Goal: Complete application form

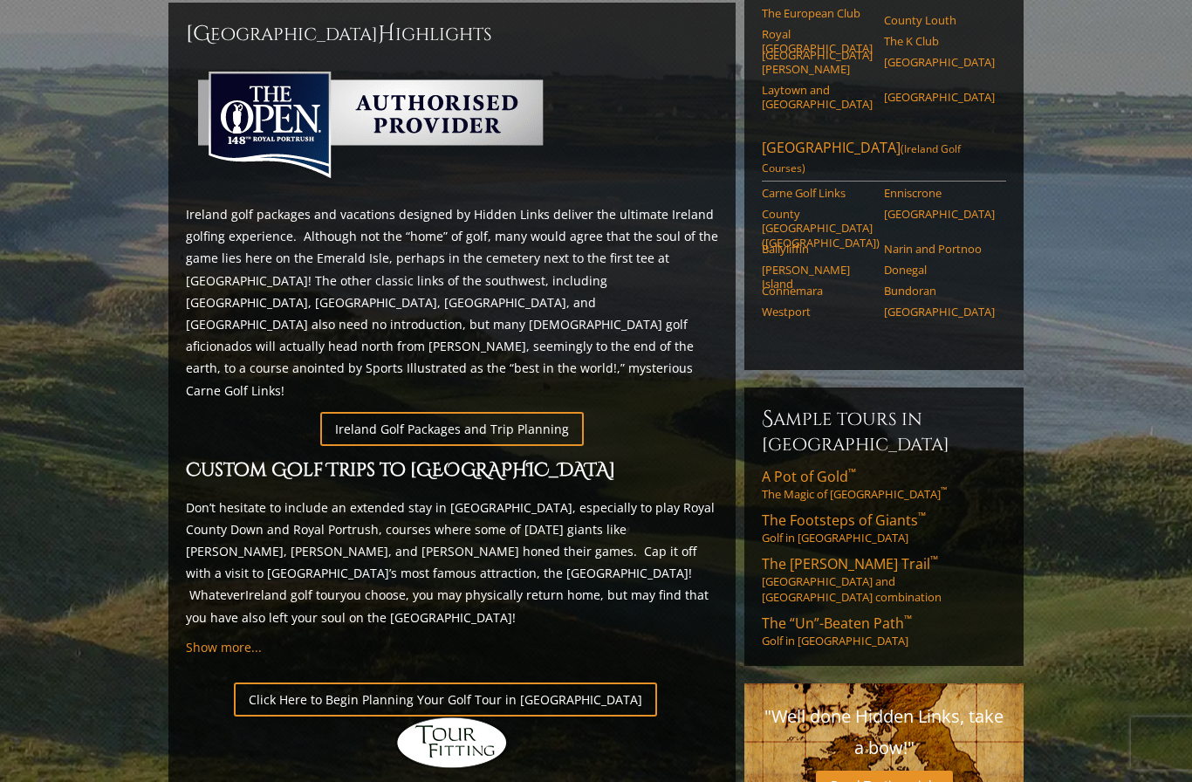
scroll to position [779, 0]
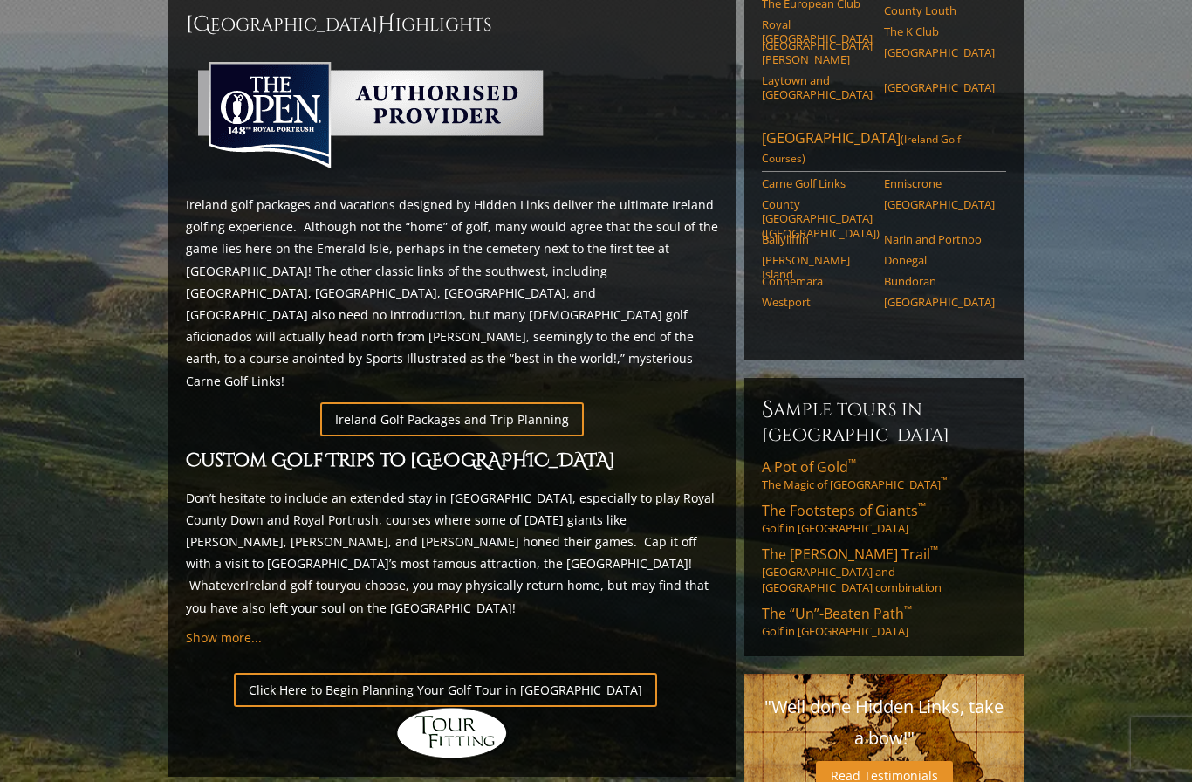
click at [811, 458] on span "A Pot of Gold ™" at bounding box center [809, 467] width 94 height 19
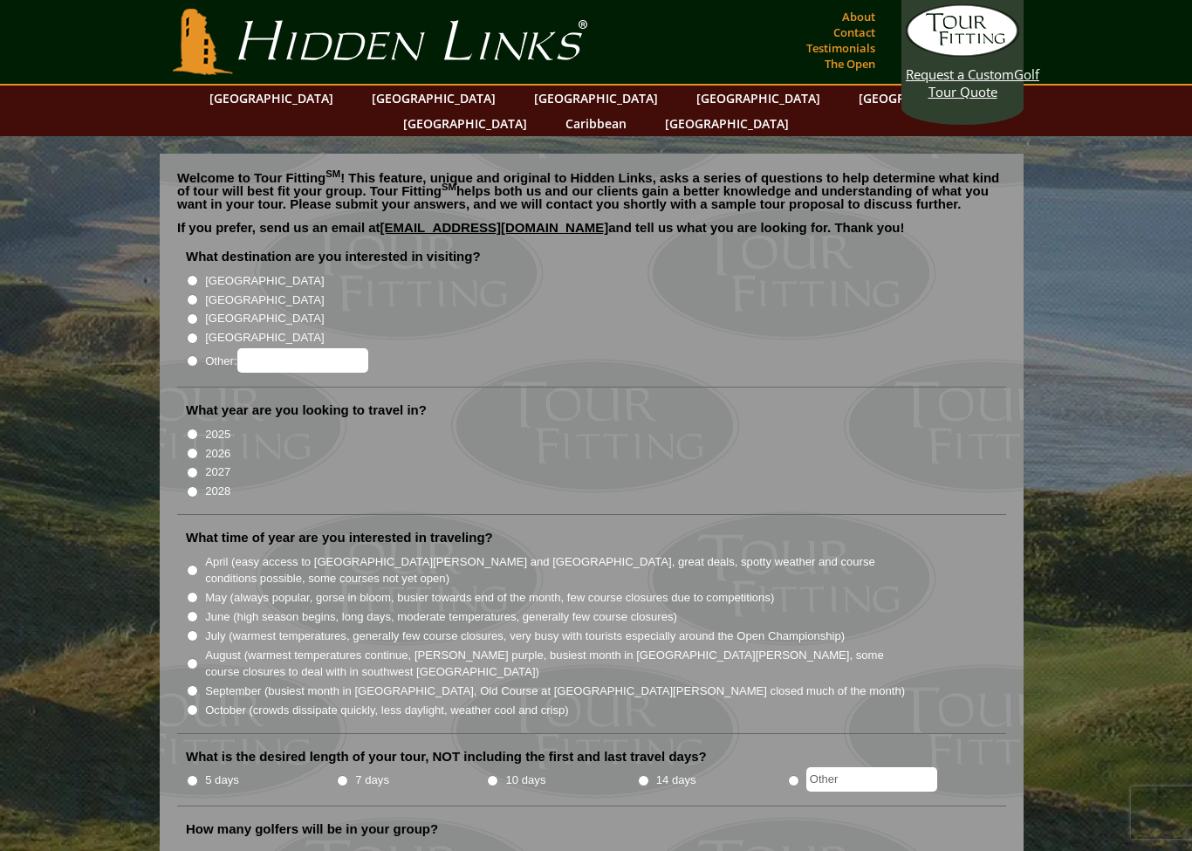
click at [188, 275] on input "[GEOGRAPHIC_DATA]" at bounding box center [192, 280] width 11 height 11
radio input "true"
click at [195, 448] on input "2026" at bounding box center [192, 453] width 11 height 11
radio input "true"
click at [196, 658] on input "August (warmest temperatures continue, [PERSON_NAME] purple, busiest month in […" at bounding box center [192, 663] width 11 height 11
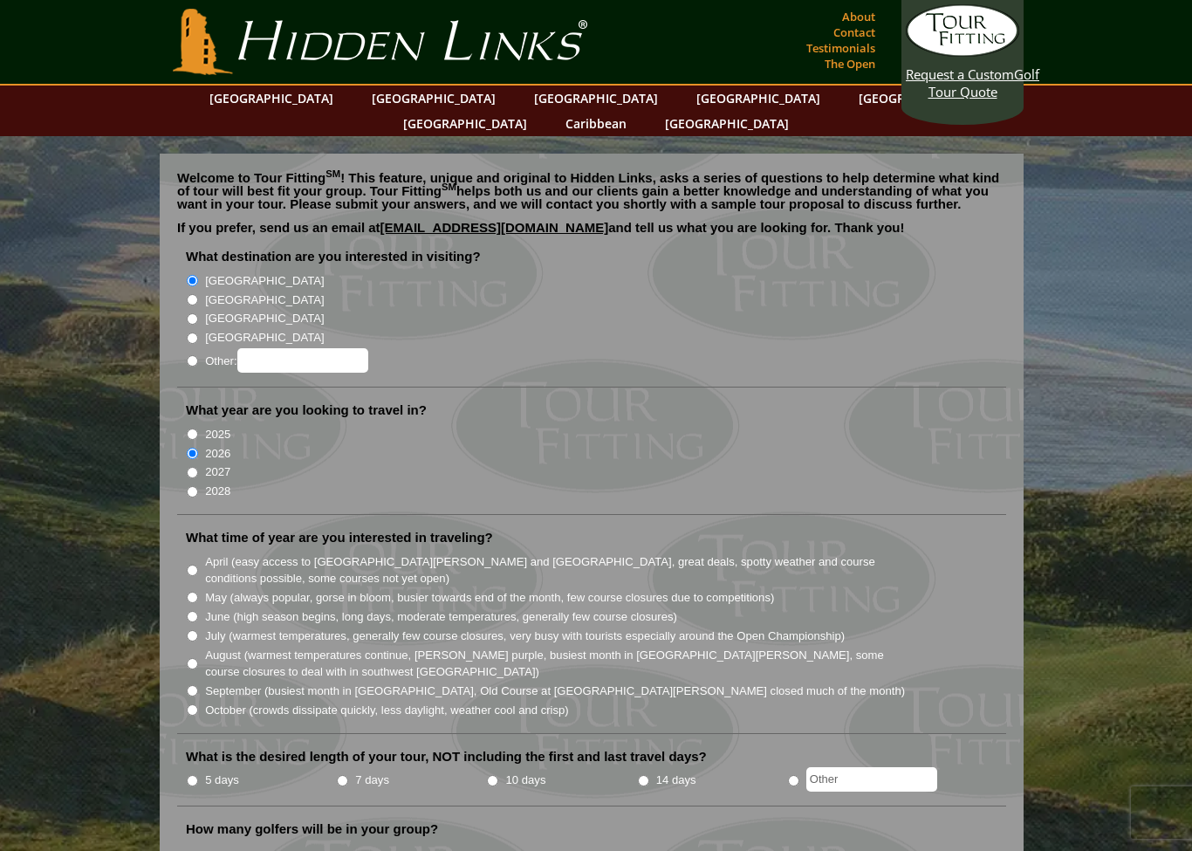
radio input "true"
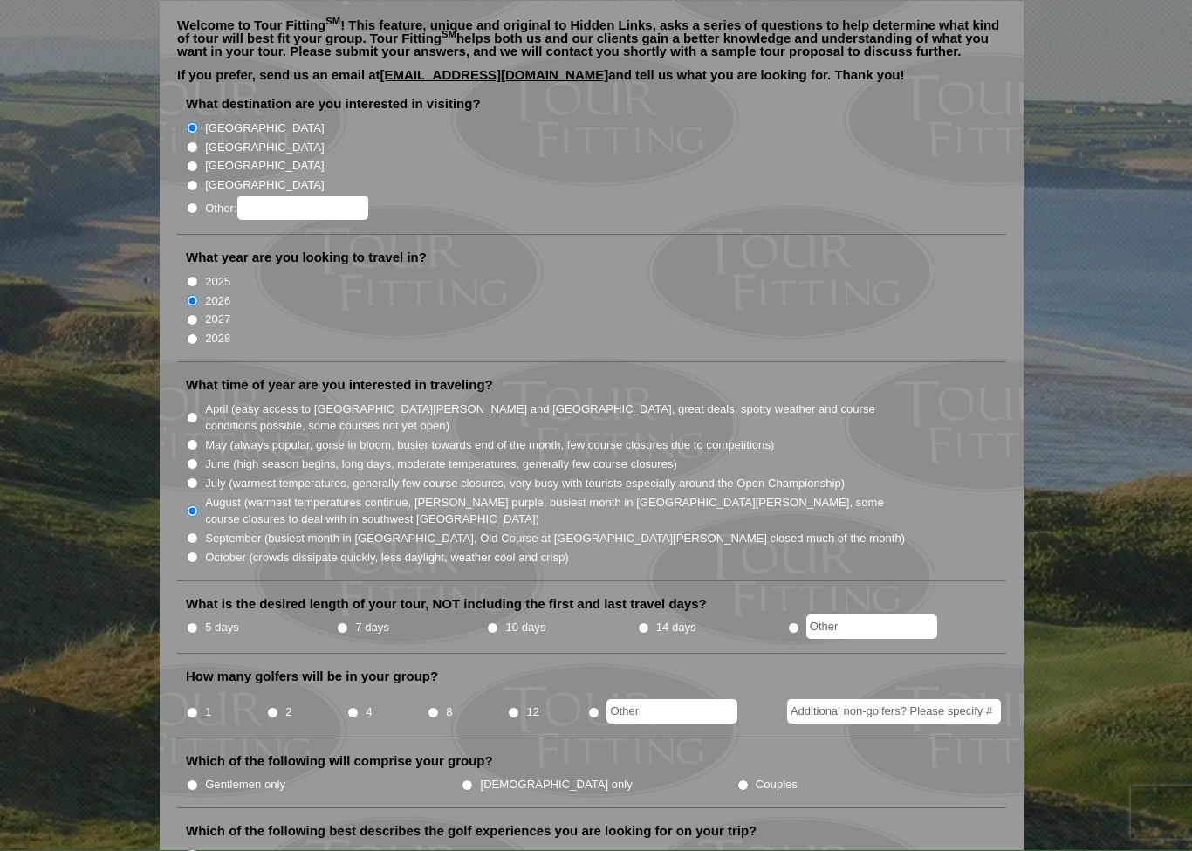
scroll to position [153, 0]
click at [497, 622] on input "10 days" at bounding box center [492, 627] width 11 height 11
radio input "true"
click at [276, 707] on input "2" at bounding box center [272, 712] width 11 height 11
radio input "true"
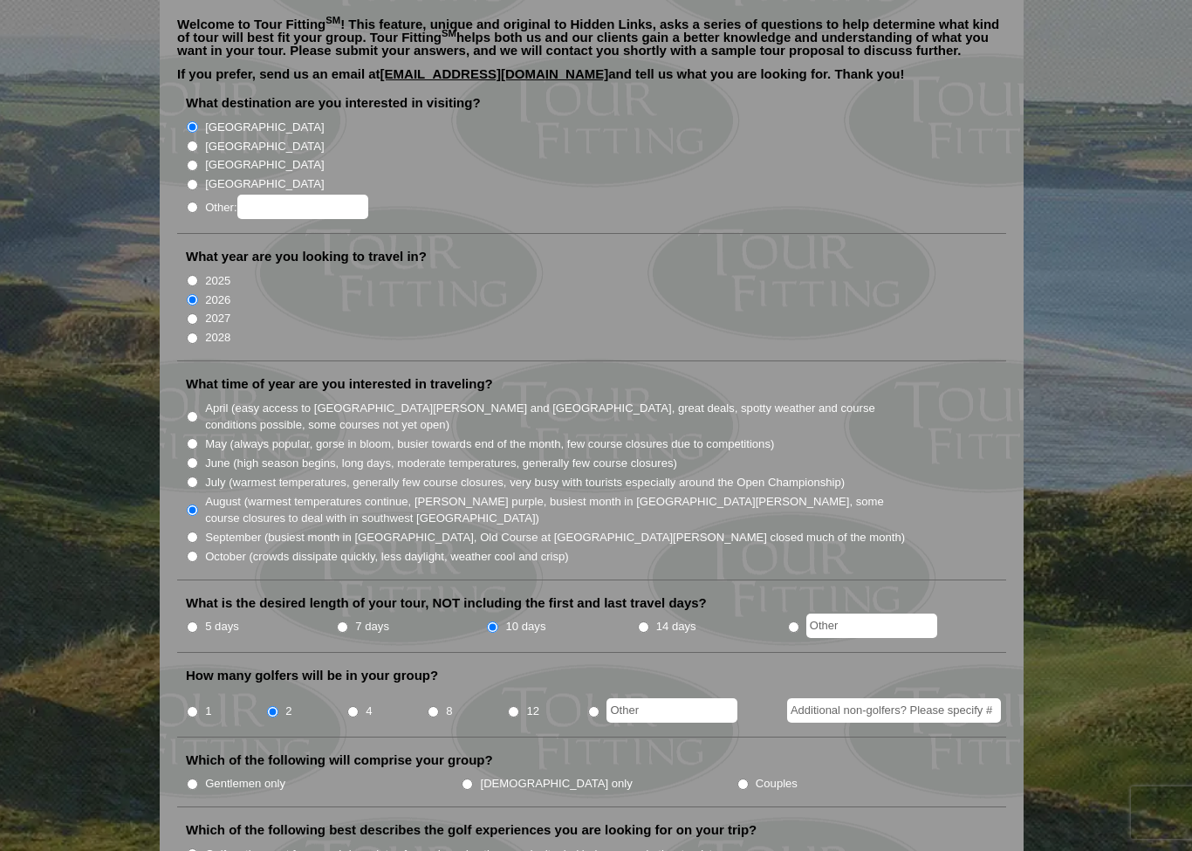
click at [976, 698] on input "Additional non-golfers? Please specify #" at bounding box center [894, 710] width 214 height 24
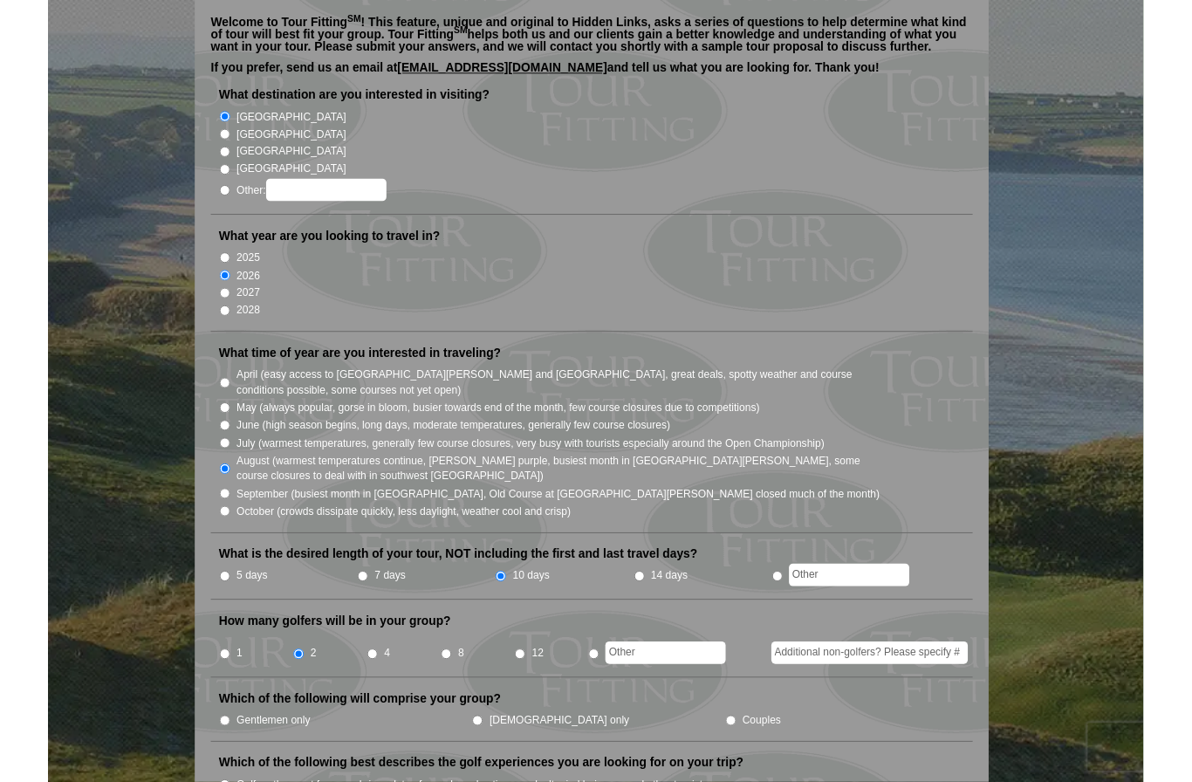
scroll to position [156, 0]
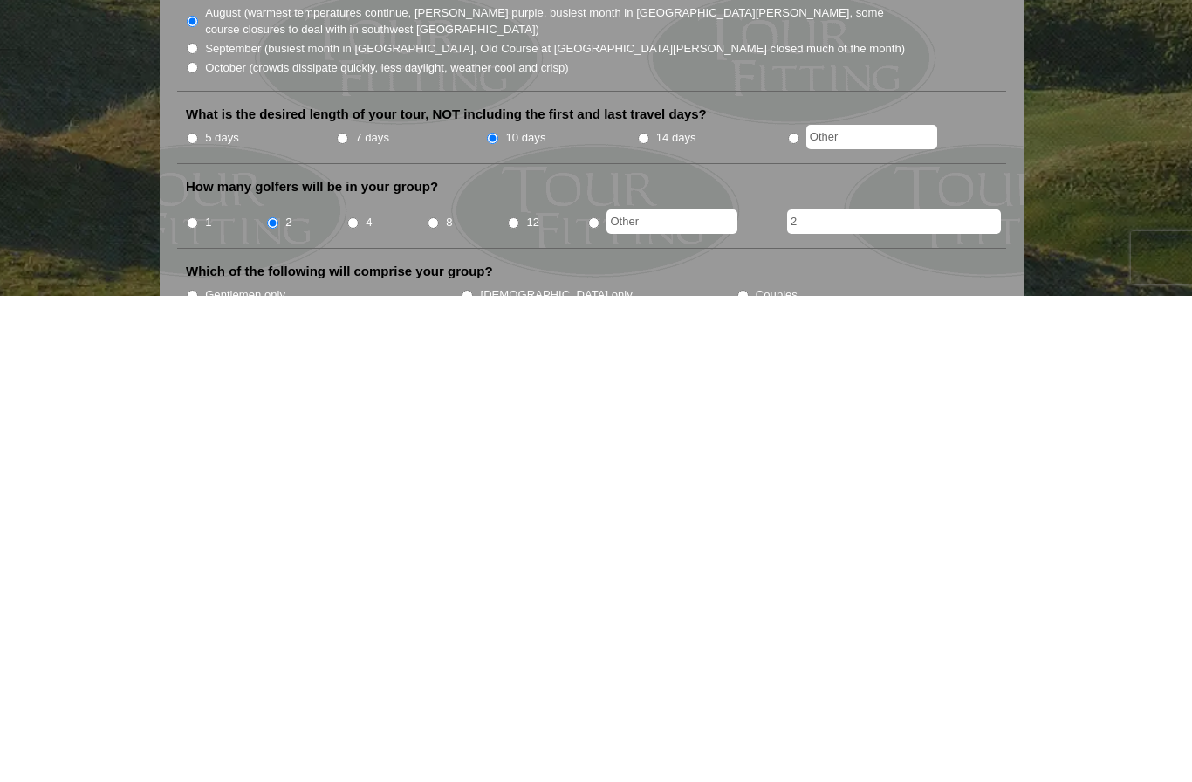
type input "2"
click at [945, 749] on li "Which of the following will comprise your group? Gentlemen only Ladies only Cou…" at bounding box center [591, 777] width 829 height 56
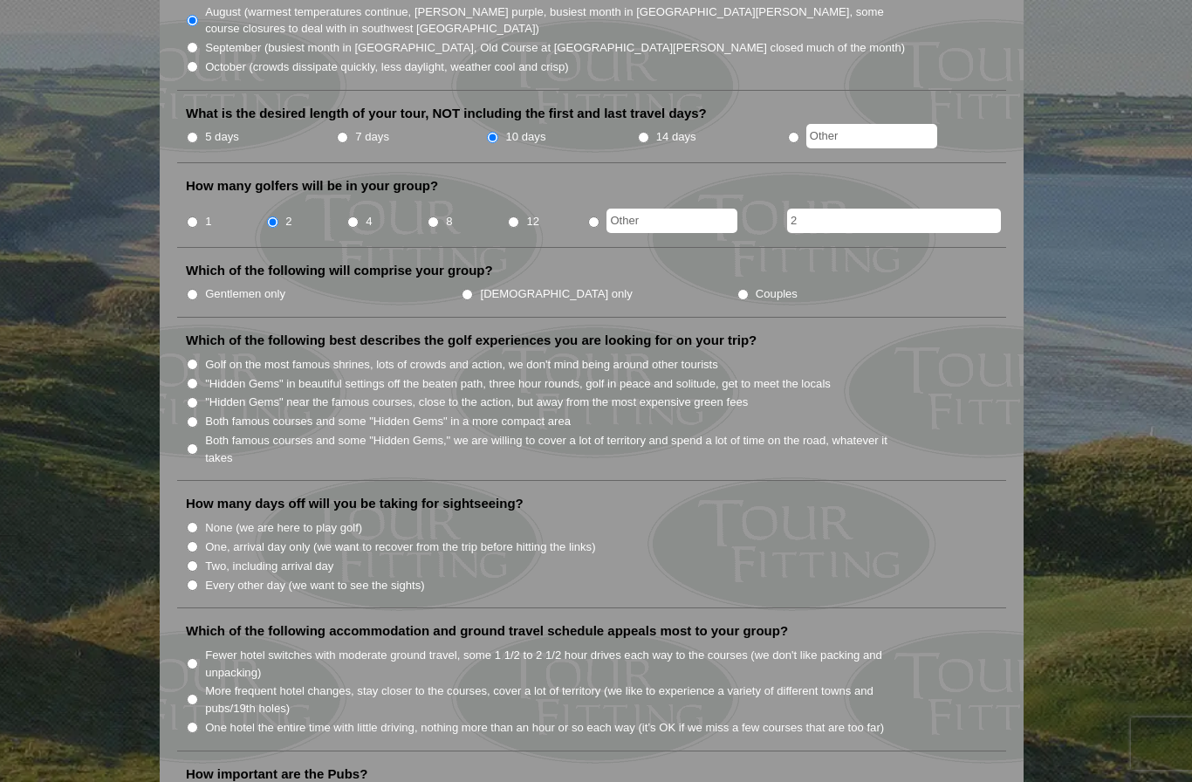
click at [738, 289] on input "Couples" at bounding box center [743, 294] width 11 height 11
radio input "true"
click at [195, 378] on input ""Hidden Gems" in beautiful settings off the beaten path, three hour rounds, gol…" at bounding box center [192, 383] width 11 height 11
radio input "true"
click at [198, 580] on input "Every other day (we want to see the sights)" at bounding box center [192, 585] width 11 height 11
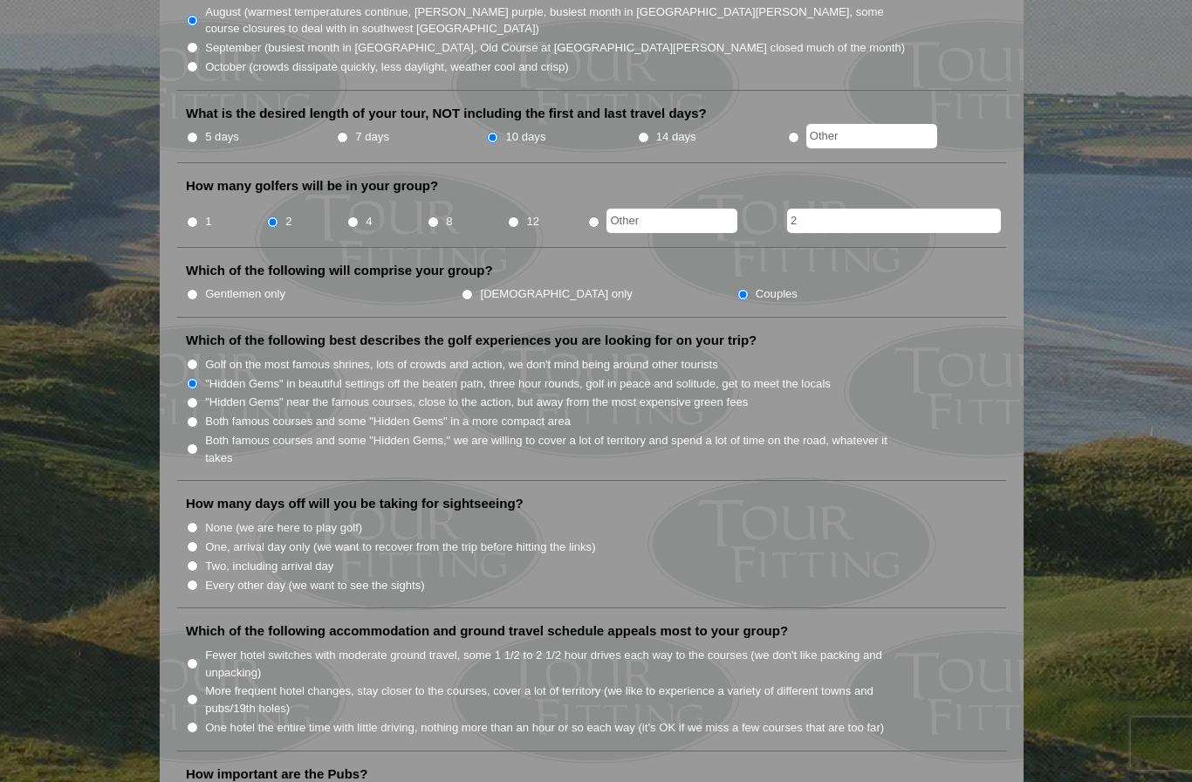
radio input "true"
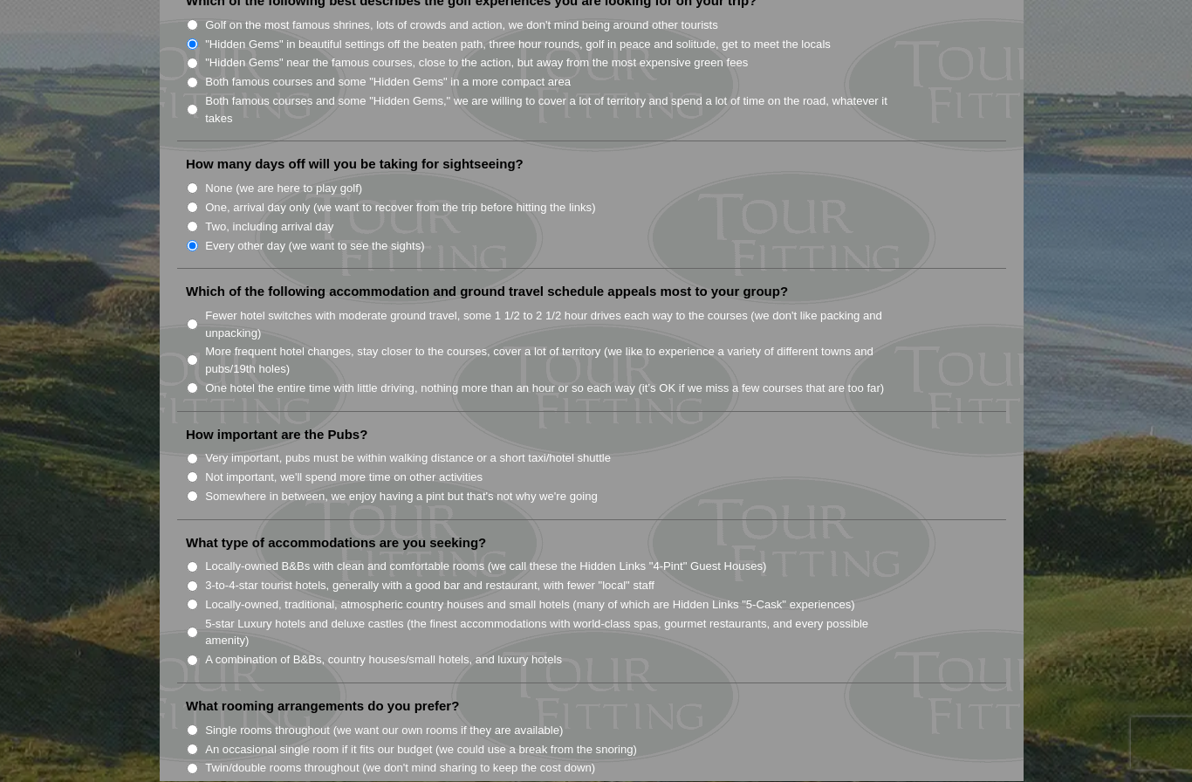
scroll to position [984, 0]
click at [194, 318] on input "Fewer hotel switches with moderate ground travel, some 1 1/2 to 2 1/2 hour driv…" at bounding box center [192, 323] width 11 height 11
radio input "true"
click at [209, 449] on label "Very important, pubs must be within walking distance or a short taxi/hotel shut…" at bounding box center [408, 457] width 406 height 17
click at [198, 452] on input "Very important, pubs must be within walking distance or a short taxi/hotel shut…" at bounding box center [192, 457] width 11 height 11
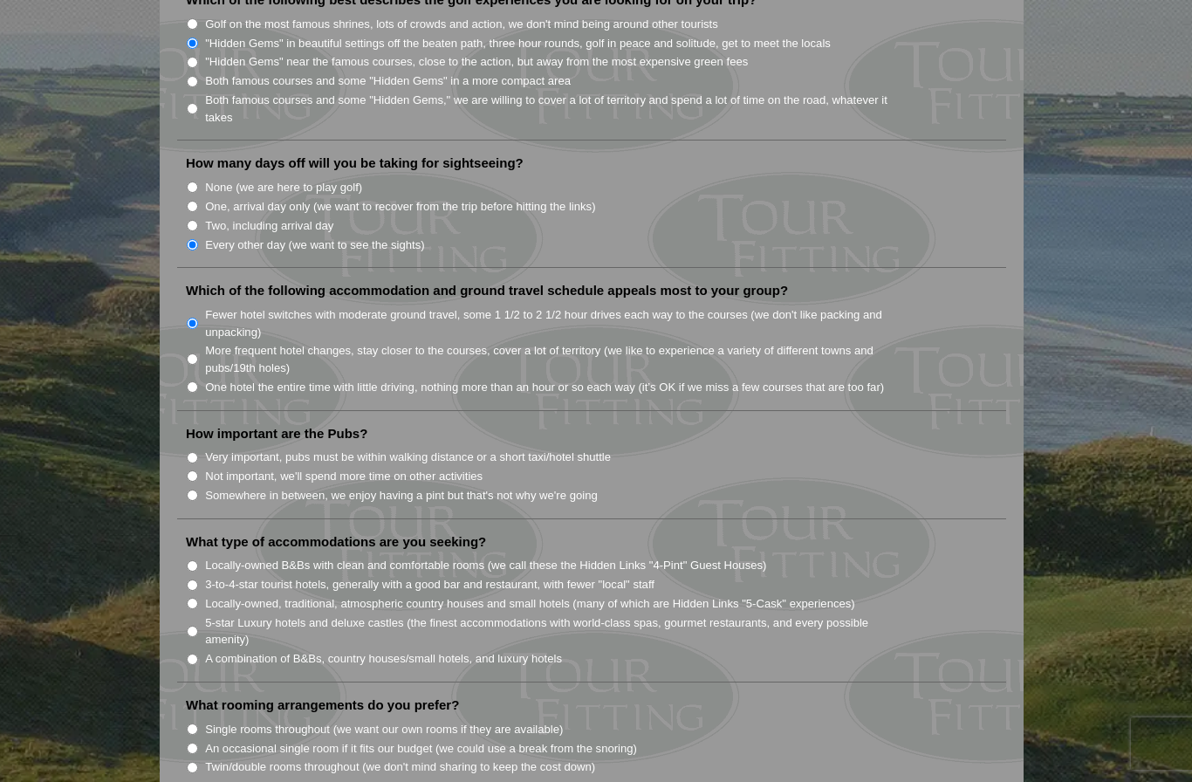
radio input "true"
click at [192, 580] on input "3-to-4-star tourist hotels, generally with a good bar and restaurant, with fewe…" at bounding box center [192, 585] width 11 height 11
radio input "true"
click at [193, 598] on input "Locally-owned, traditional, atmospheric country houses and small hotels (many o…" at bounding box center [192, 603] width 11 height 11
radio input "true"
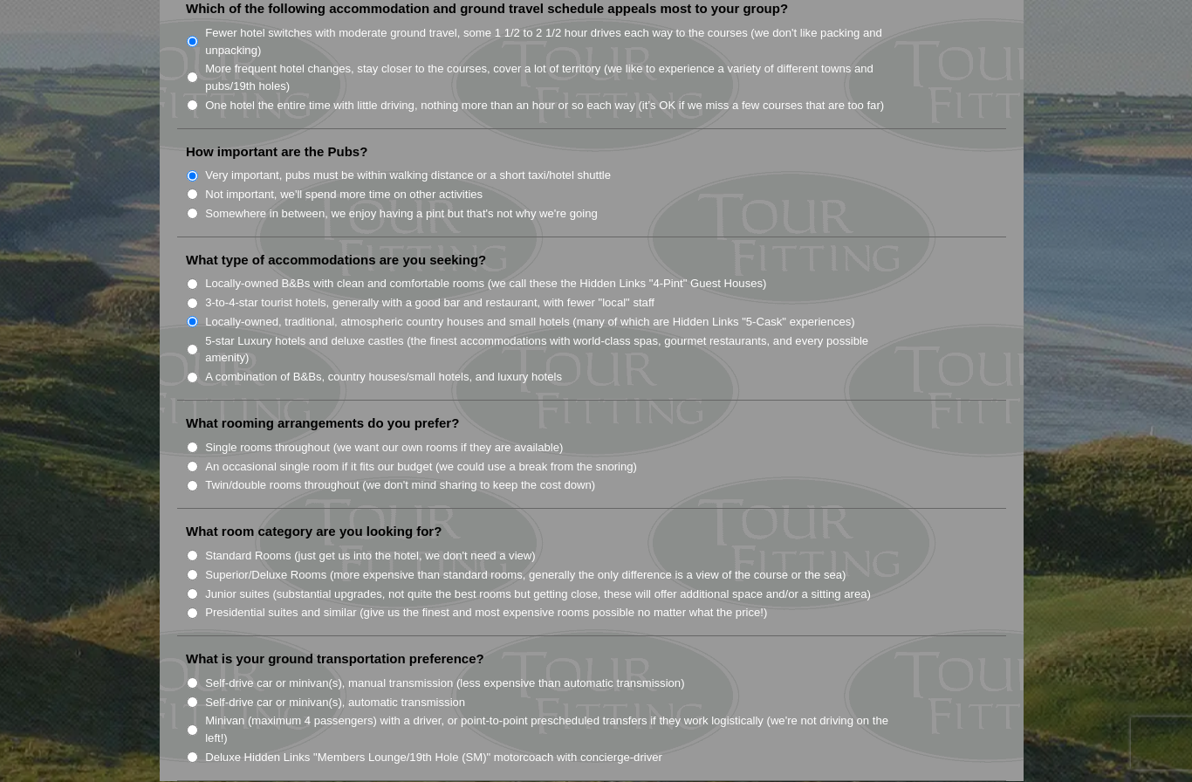
scroll to position [1266, 0]
click at [198, 441] on input "Single rooms throughout (we want our own rooms if they are available)" at bounding box center [192, 446] width 11 height 11
radio input "true"
click at [193, 549] on input "Standard Rooms (just get us into the hotel, we don't need a view)" at bounding box center [192, 554] width 11 height 11
radio input "true"
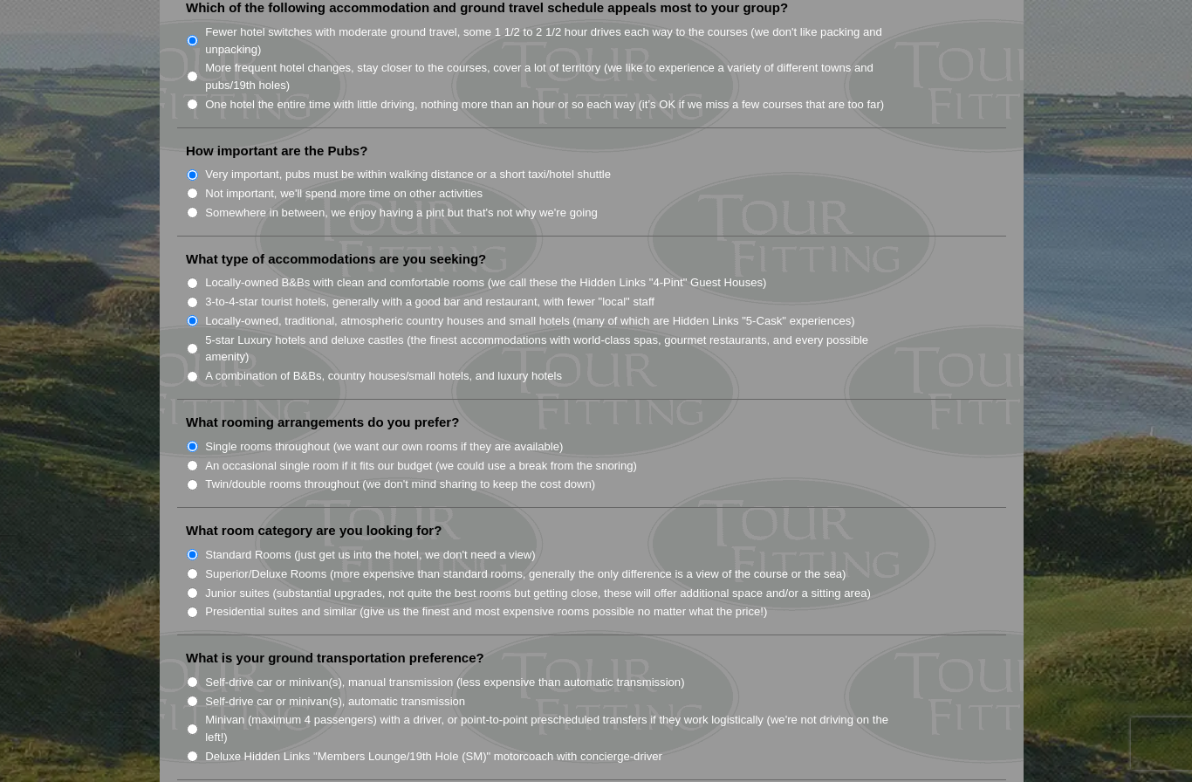
click at [194, 568] on input "Superior/Deluxe Rooms (more expensive than standard rooms, generally the only d…" at bounding box center [192, 573] width 11 height 11
radio input "true"
click at [194, 696] on input "Self-drive car or minivan(s), automatic transmission" at bounding box center [192, 701] width 11 height 11
radio input "true"
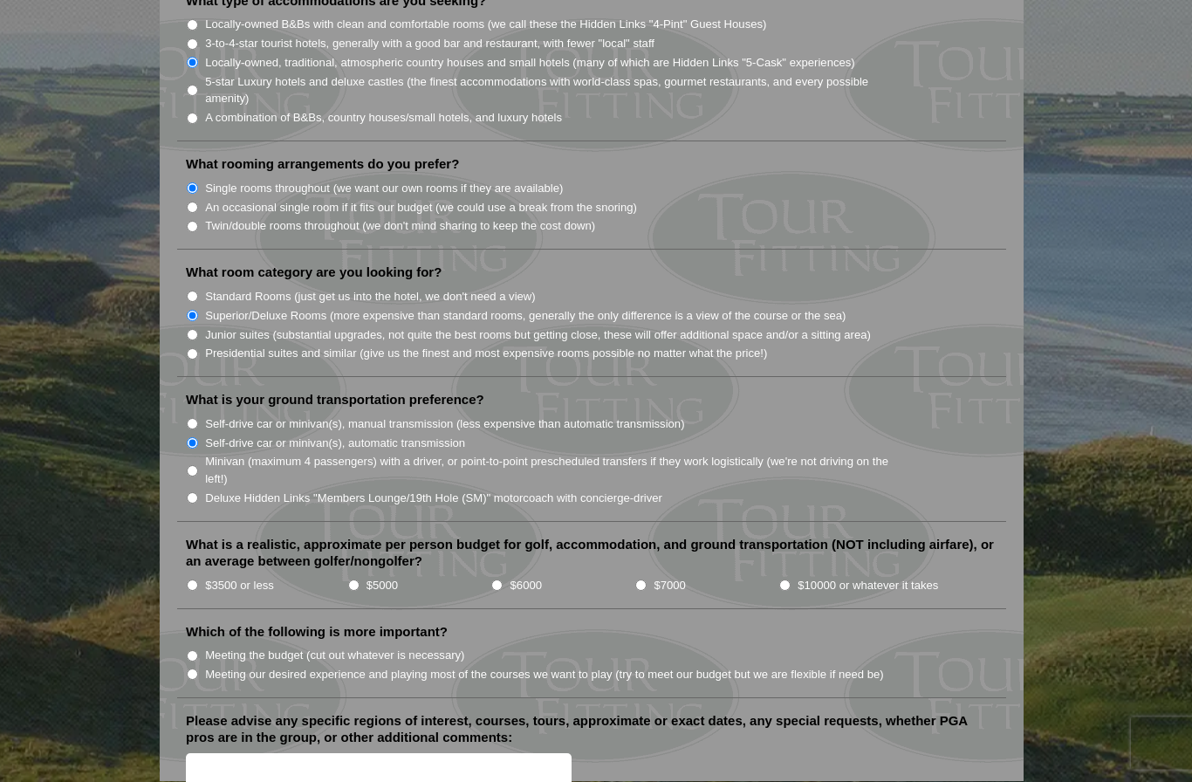
scroll to position [1525, 0]
click at [197, 580] on input "$3500 or less" at bounding box center [192, 585] width 11 height 11
radio input "true"
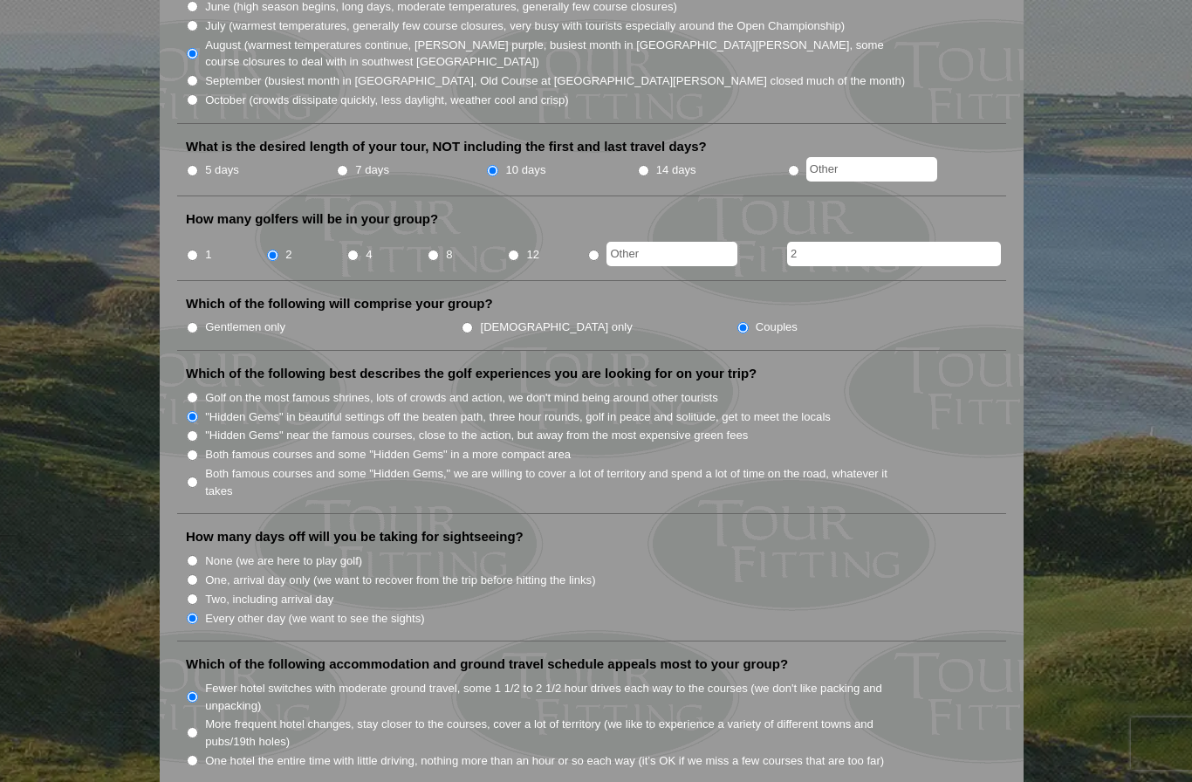
scroll to position [608, 0]
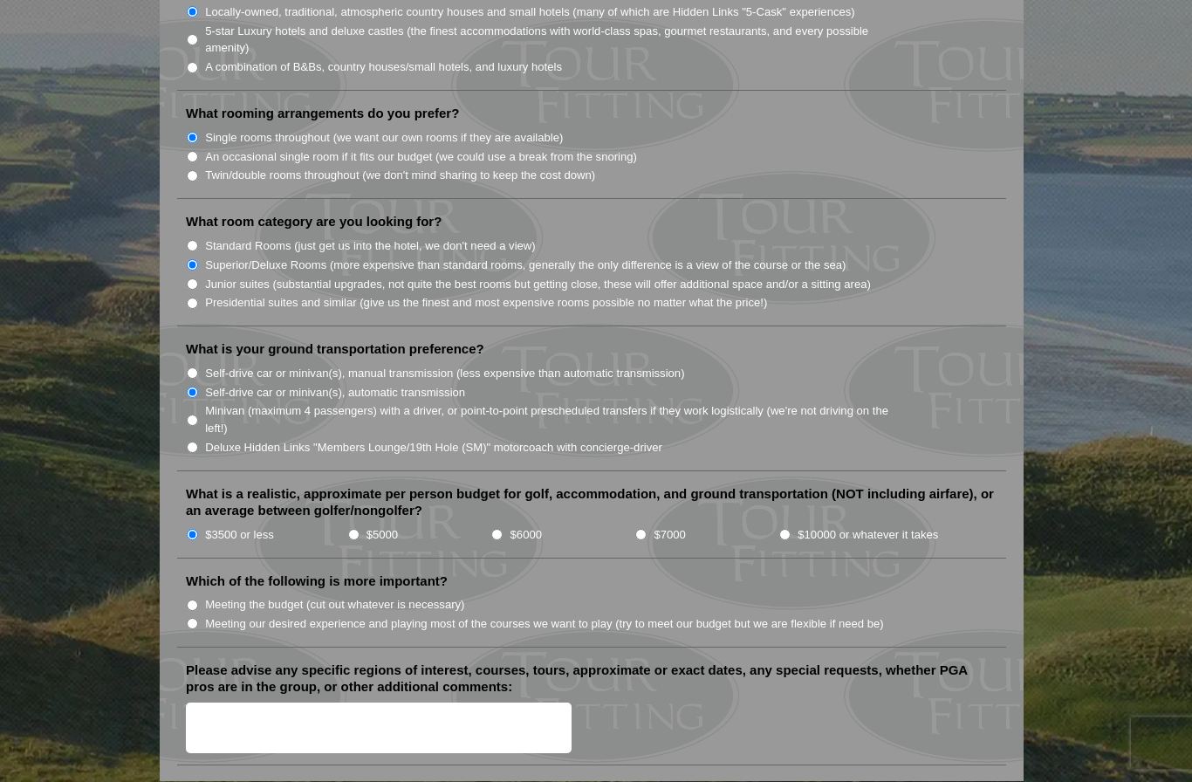
click at [230, 703] on textarea "Please advise any specific regions of interest, courses, tours, approximate or …" at bounding box center [379, 728] width 386 height 51
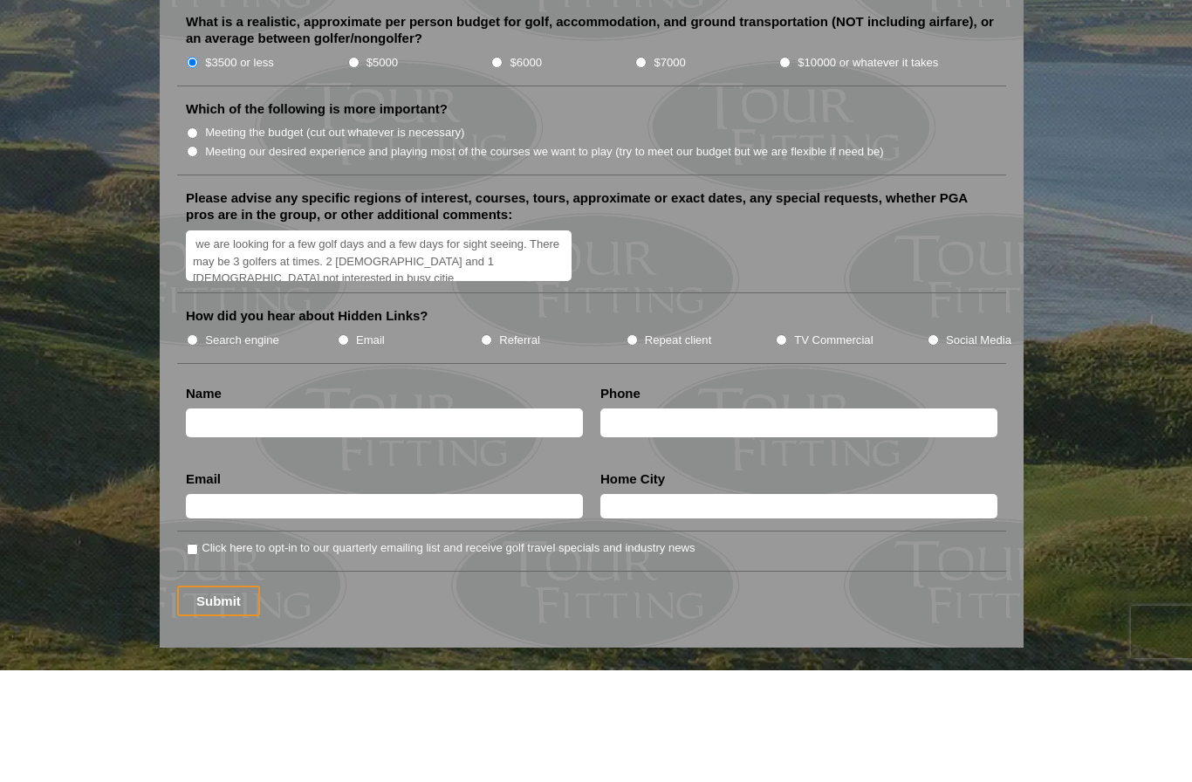
scroll to position [3, 0]
type textarea "we are looking for a few golf days and a few days for sight seeing. There may b…"
click at [194, 446] on input "Search engine" at bounding box center [192, 451] width 11 height 11
radio input "true"
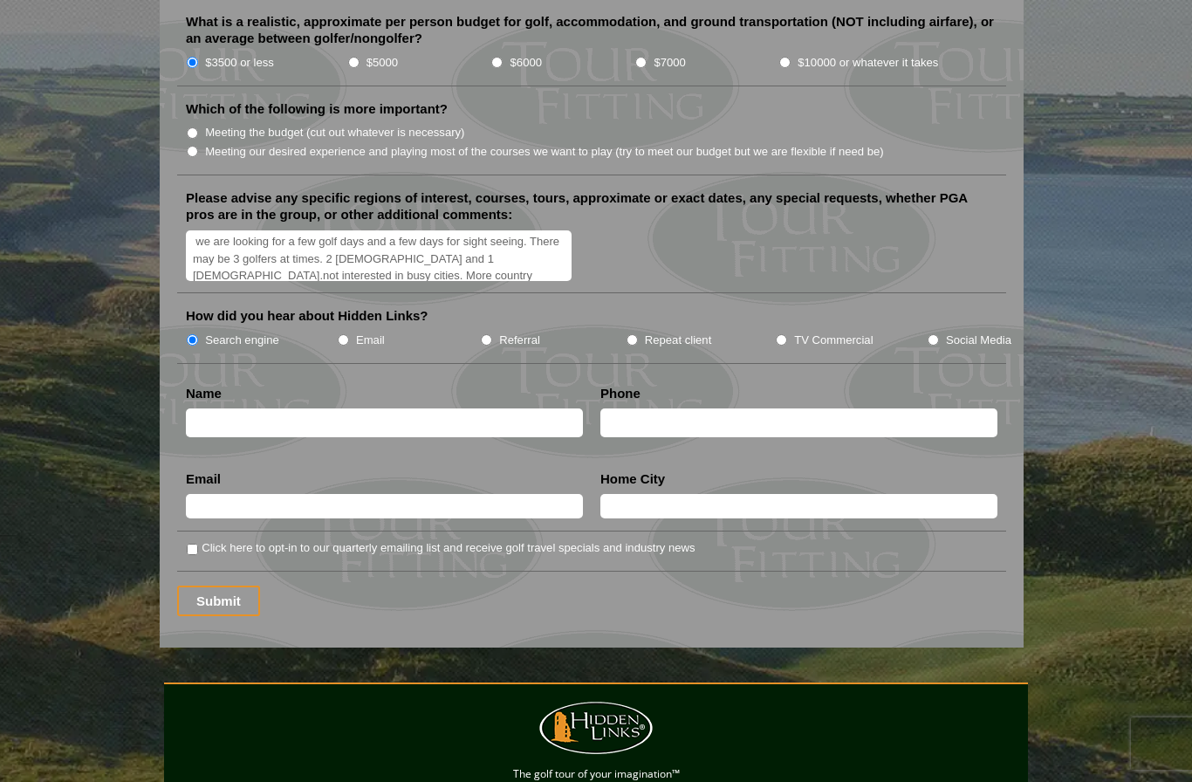
click at [224, 408] on input "text" at bounding box center [384, 422] width 397 height 29
type input "Lizbeth York"
type input "2096752667"
type input "Lizbeth.york@yahoo.com"
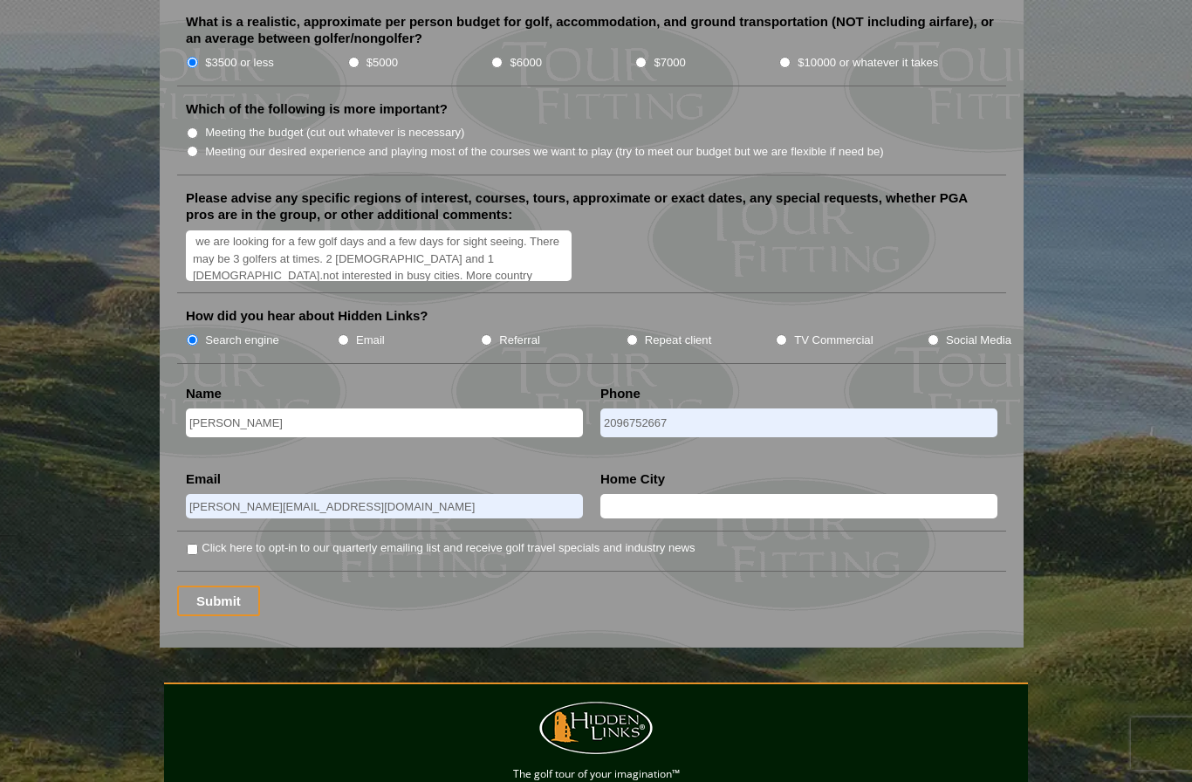
type input "Gustine"
click at [198, 544] on input "Click here to opt-in to our quarterly emailing list and receive golf travel spe…" at bounding box center [192, 549] width 11 height 11
checkbox input "true"
click at [378, 230] on textarea "we are looking for a few golf days and a few days for sight seeing. There may b…" at bounding box center [379, 255] width 386 height 51
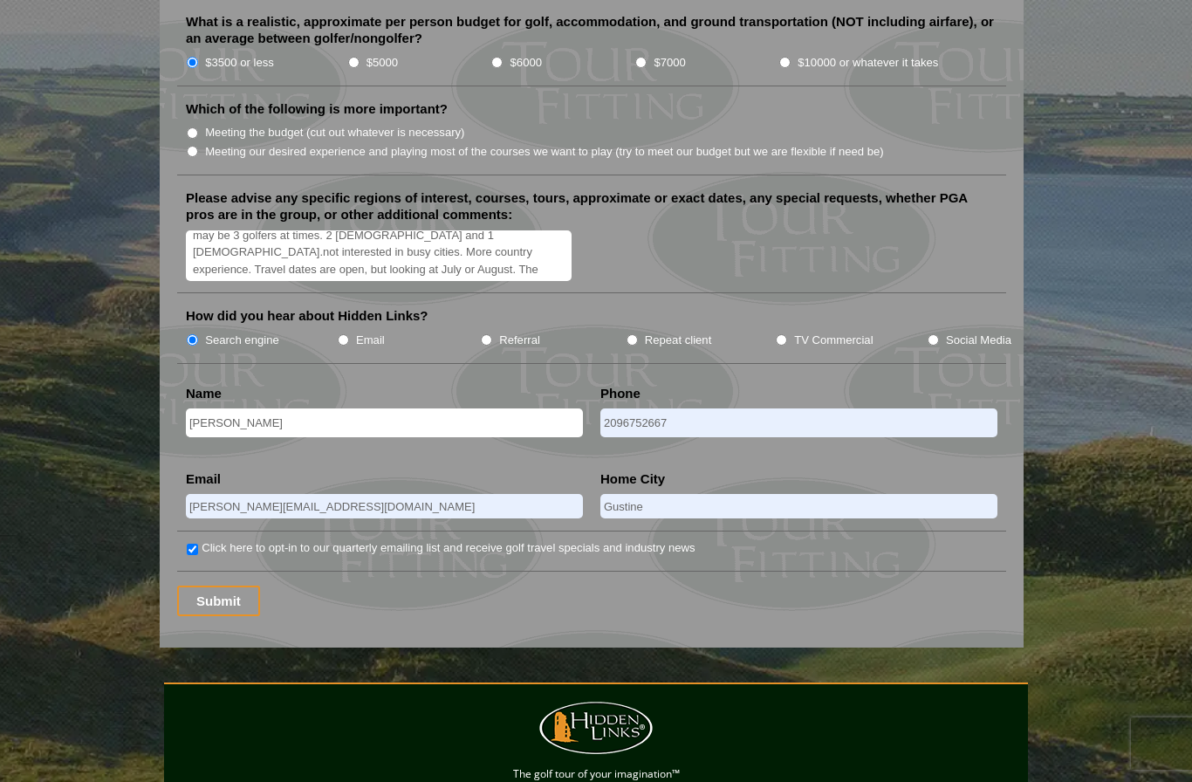
type textarea "we are looking for a few golf days and a few days for sight seeing. There may b…"
click at [224, 586] on input "Submit" at bounding box center [218, 601] width 83 height 31
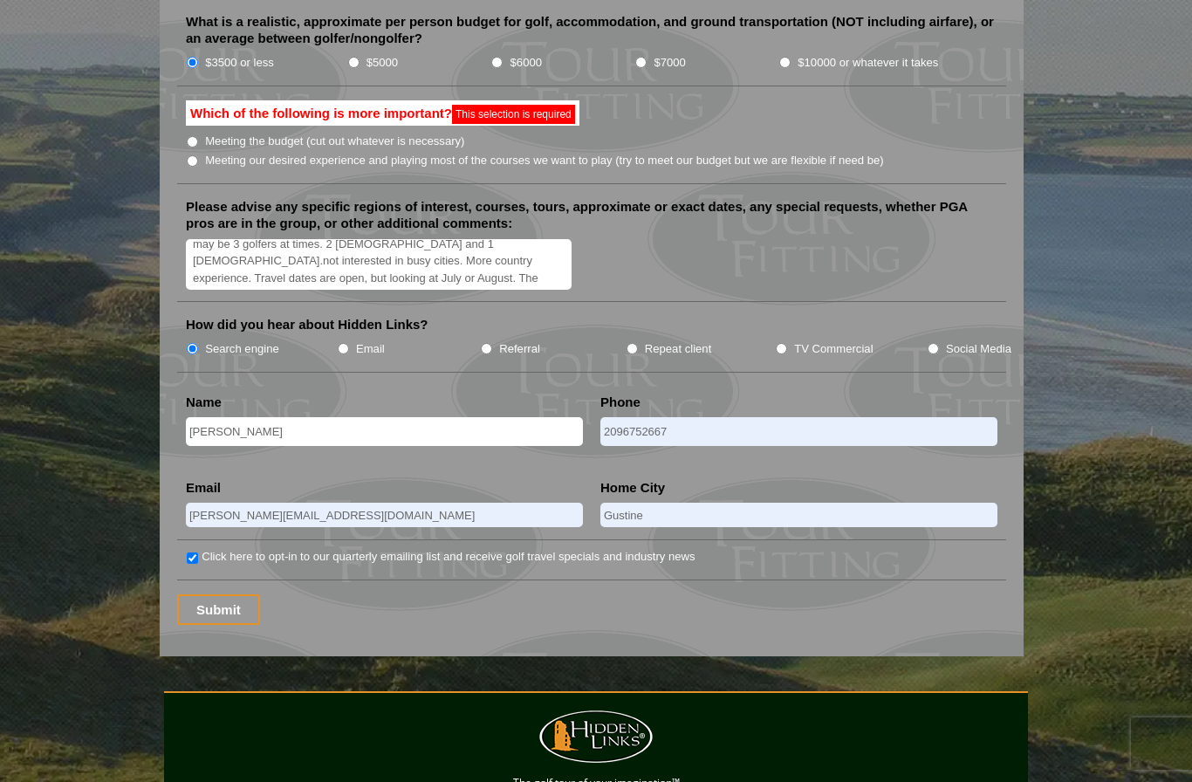
click at [194, 155] on input "Meeting our desired experience and playing most of the courses we want to play …" at bounding box center [192, 160] width 11 height 11
radio input "true"
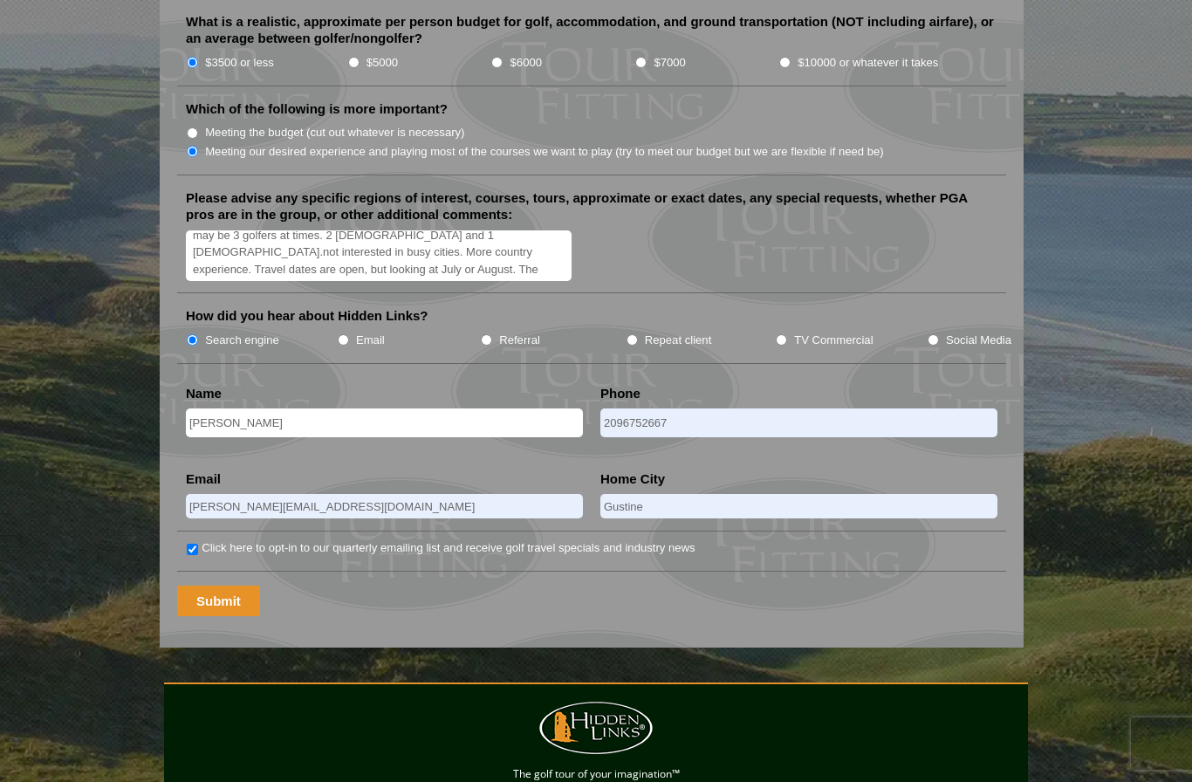
click at [207, 586] on input "Submit" at bounding box center [218, 601] width 83 height 31
